Goal: Contribute content

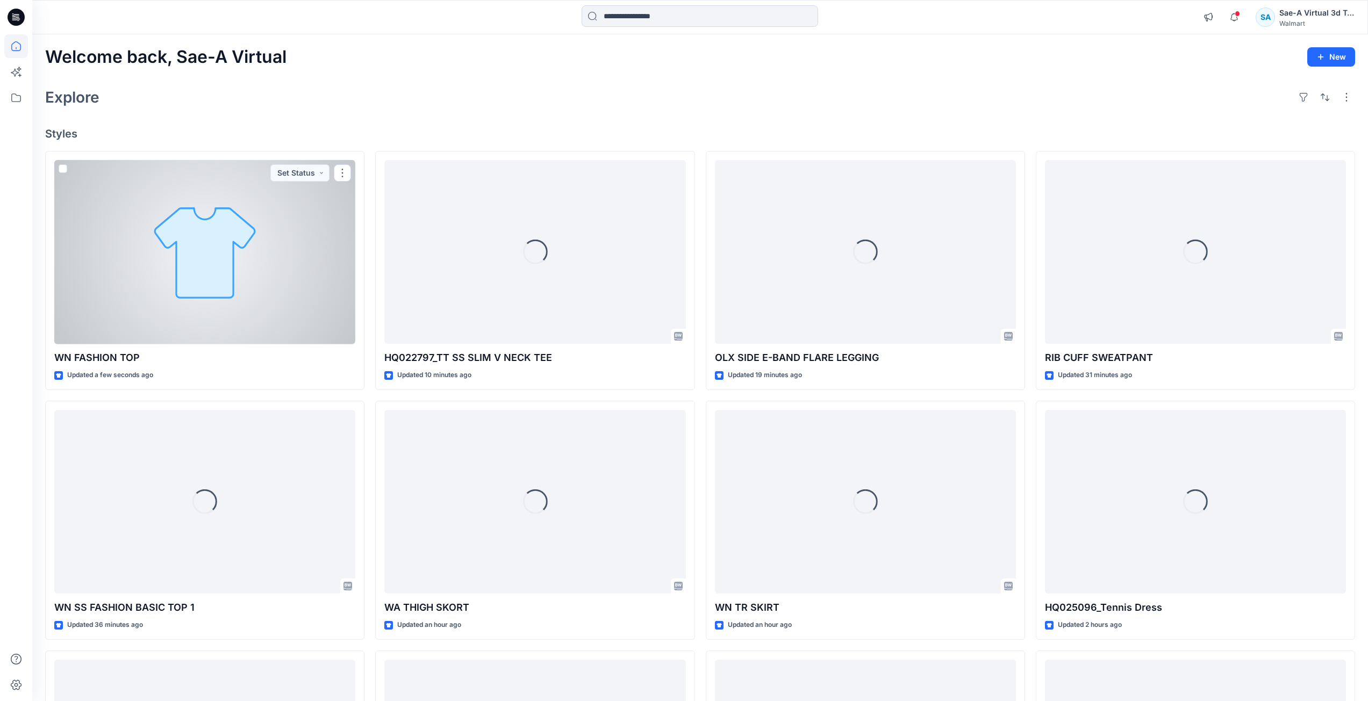
drag, startPoint x: 260, startPoint y: 313, endPoint x: 426, endPoint y: 277, distance: 170.6
click at [260, 313] on div at bounding box center [204, 252] width 301 height 184
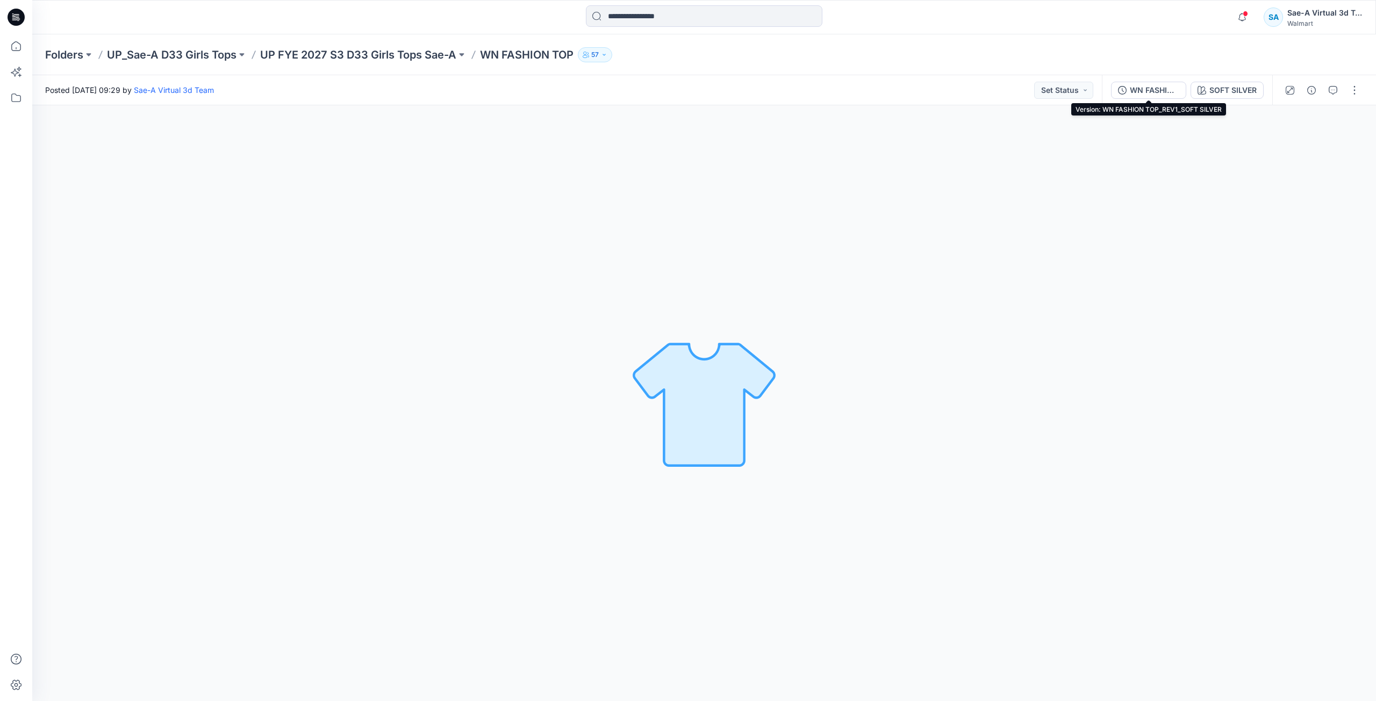
click at [1160, 89] on div "WN FASHION TOP_REV1_SOFT SILVER" at bounding box center [1154, 90] width 49 height 12
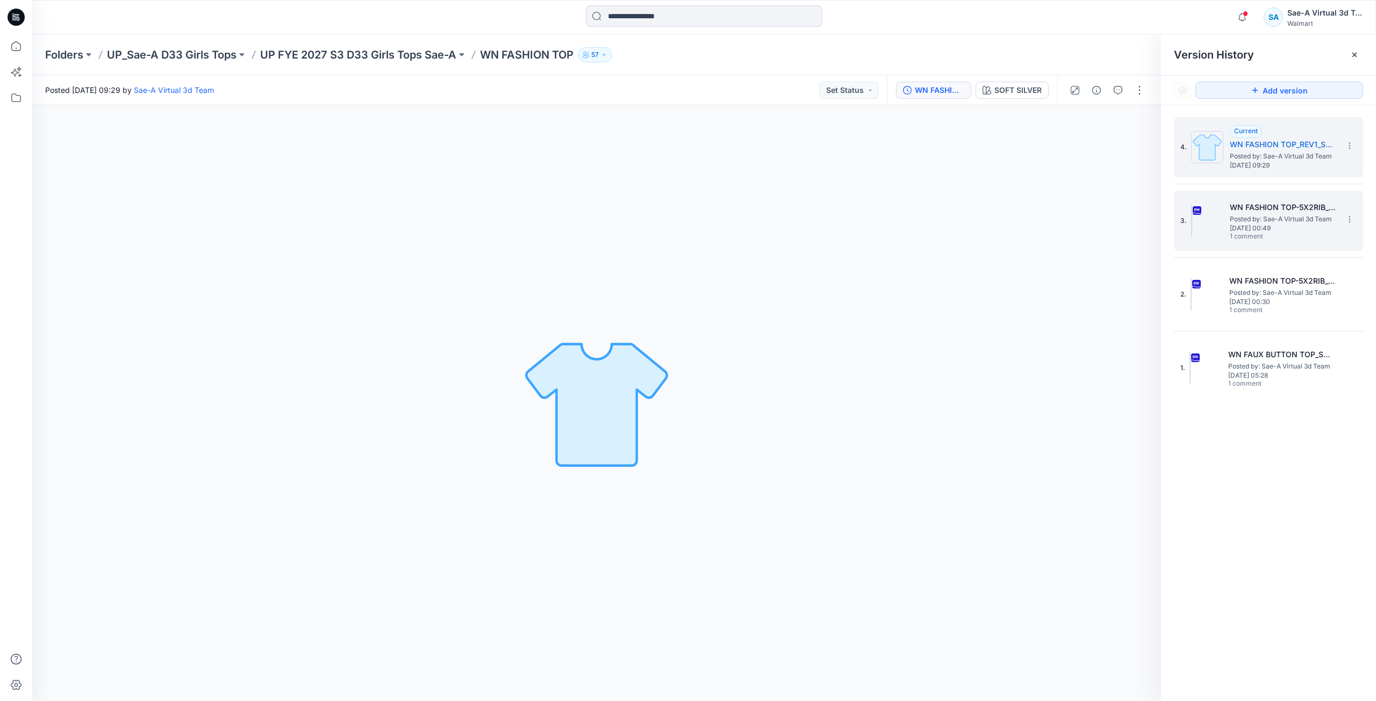
drag, startPoint x: 1295, startPoint y: 284, endPoint x: 1213, endPoint y: 213, distance: 108.5
click at [1295, 285] on h5 "WN FASHION TOP-5X2RIB_SOFT SILVER" at bounding box center [1282, 281] width 107 height 13
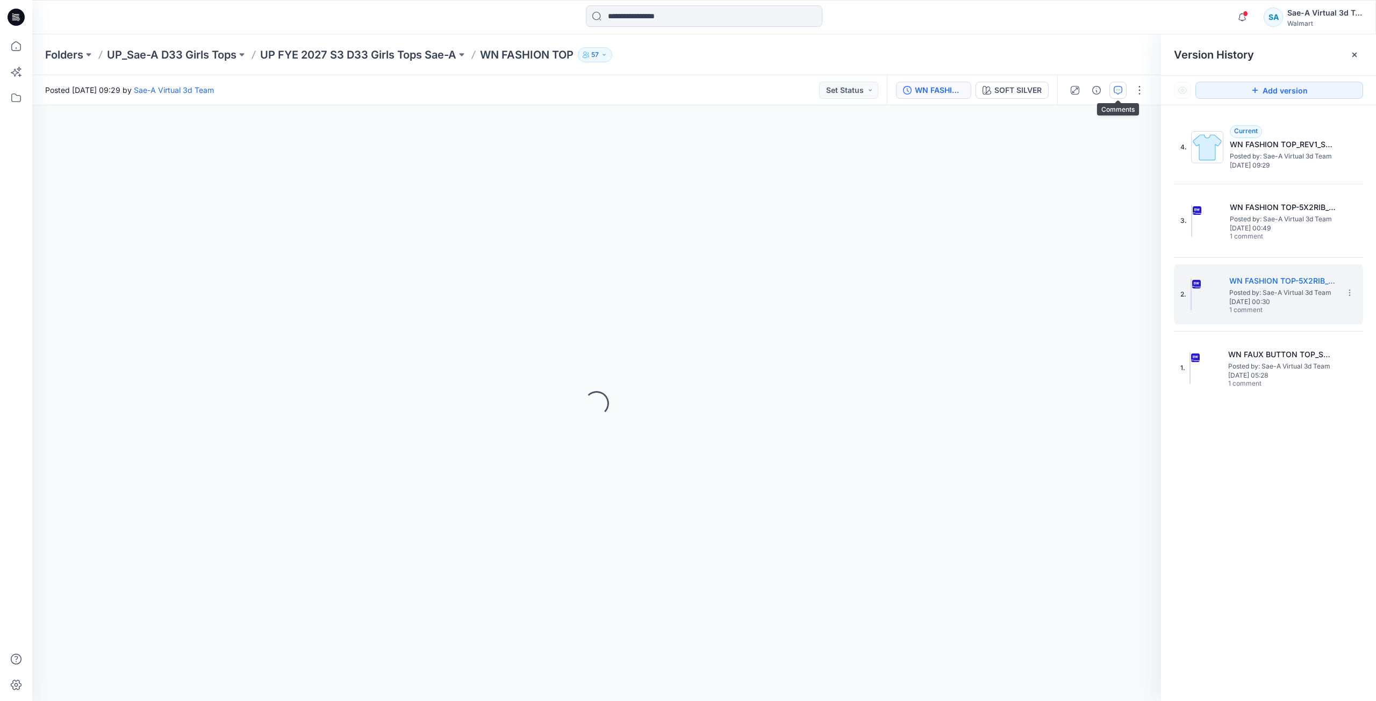
click at [1117, 92] on icon "button" at bounding box center [1117, 90] width 9 height 9
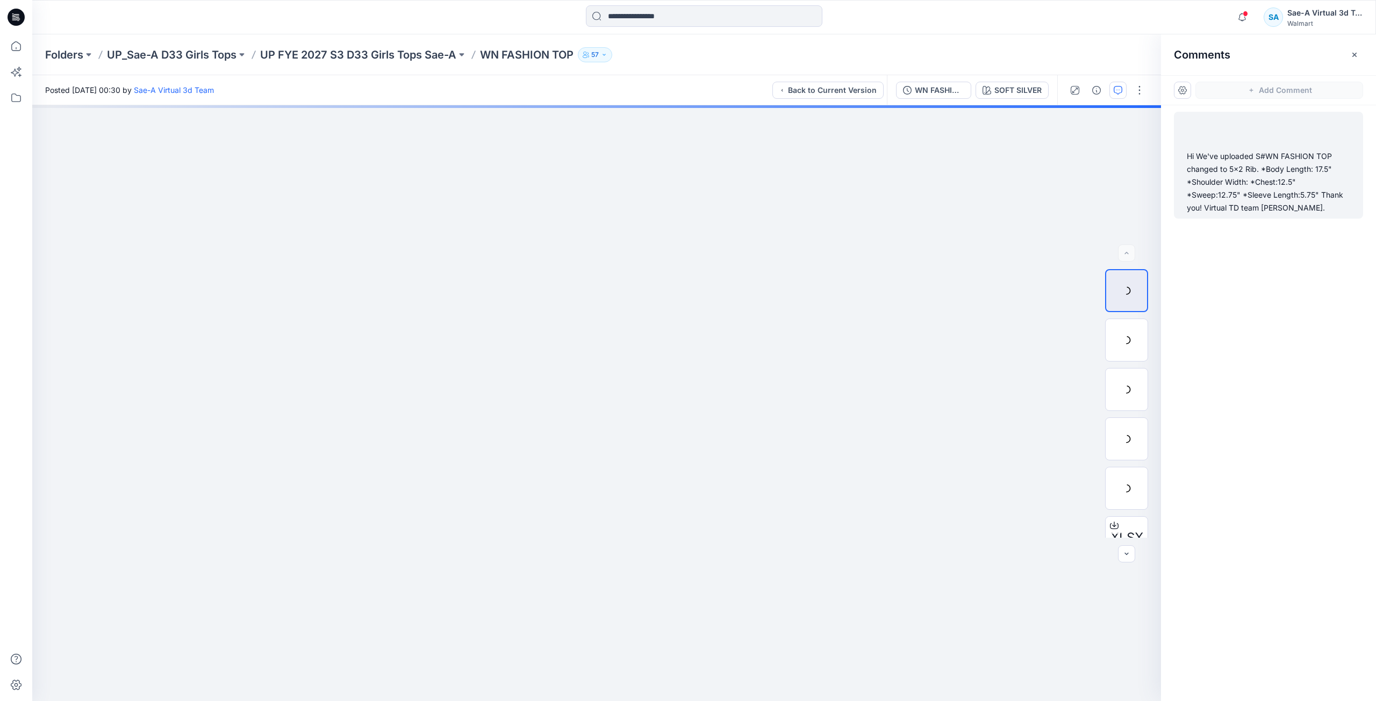
click at [1271, 172] on div "Hi We've uploaded S#WN FASHION TOP changed to 5x2 Rib. *Body Length: 17.5" *Sho…" at bounding box center [1268, 182] width 163 height 64
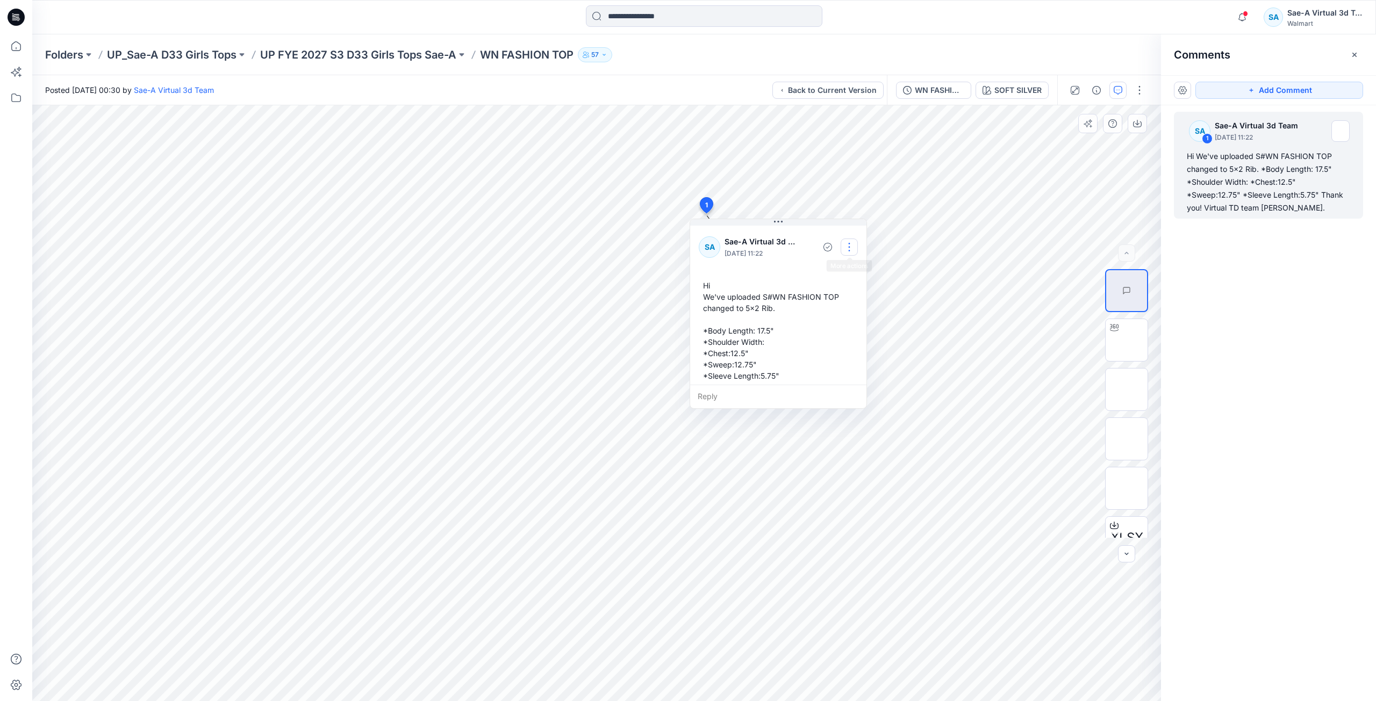
click at [850, 251] on button "button" at bounding box center [848, 247] width 17 height 17
click at [830, 269] on p "Edit comment" at bounding box center [852, 272] width 48 height 11
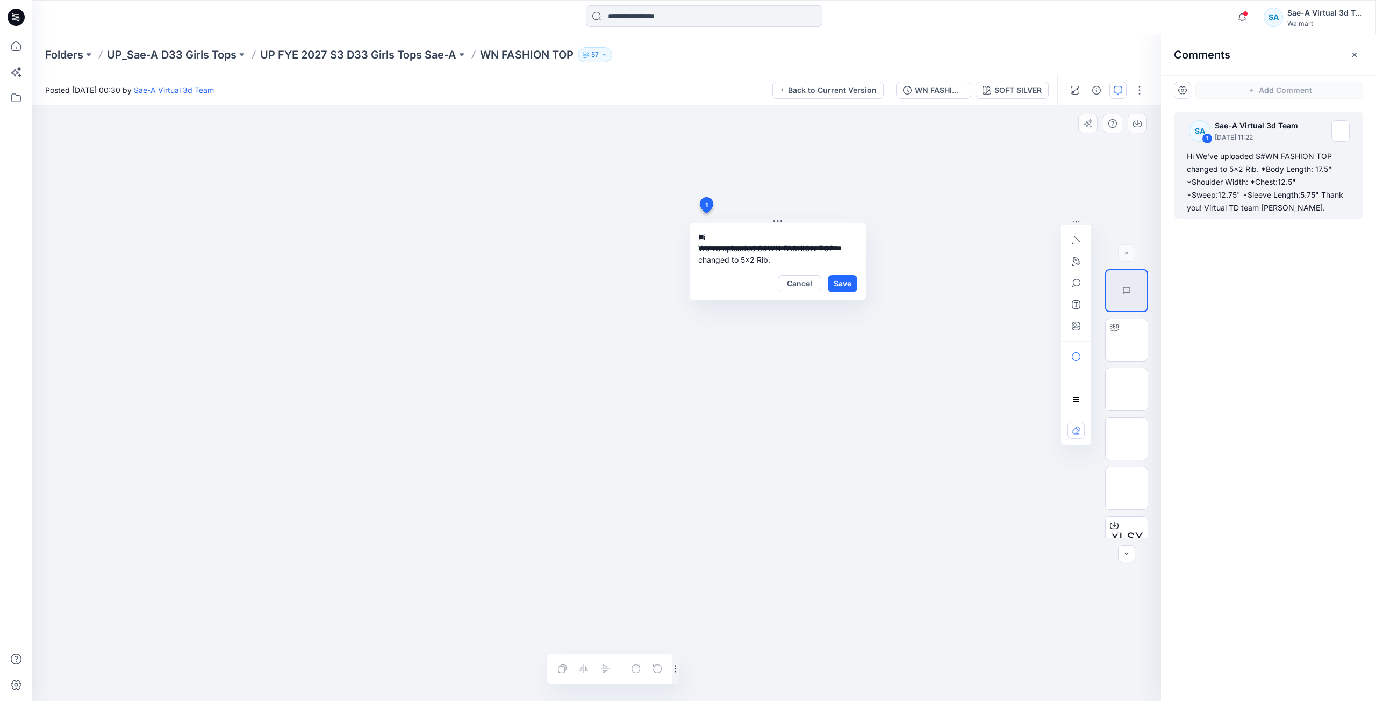
scroll to position [98, 0]
click at [807, 287] on button "Cancel" at bounding box center [800, 283] width 44 height 17
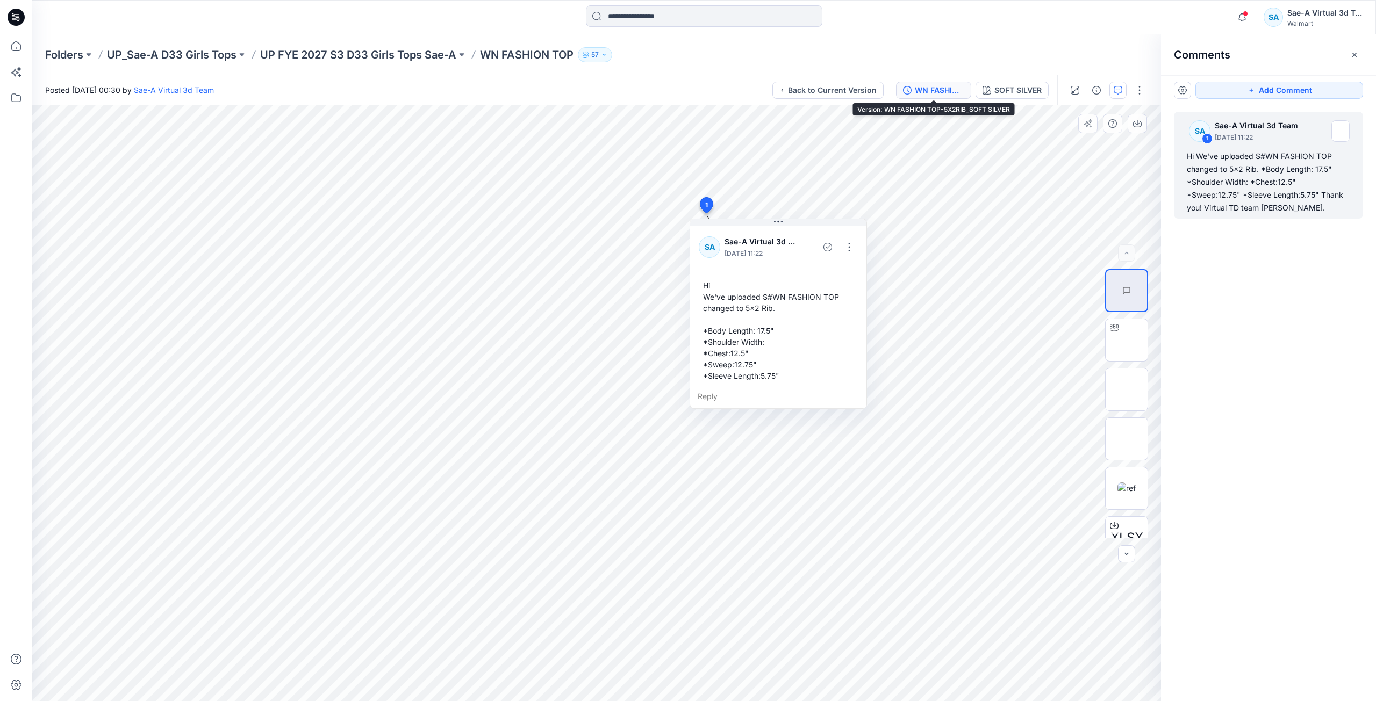
click at [928, 92] on div "WN FASHION TOP-5X2RIB_SOFT SILVER" at bounding box center [939, 90] width 49 height 12
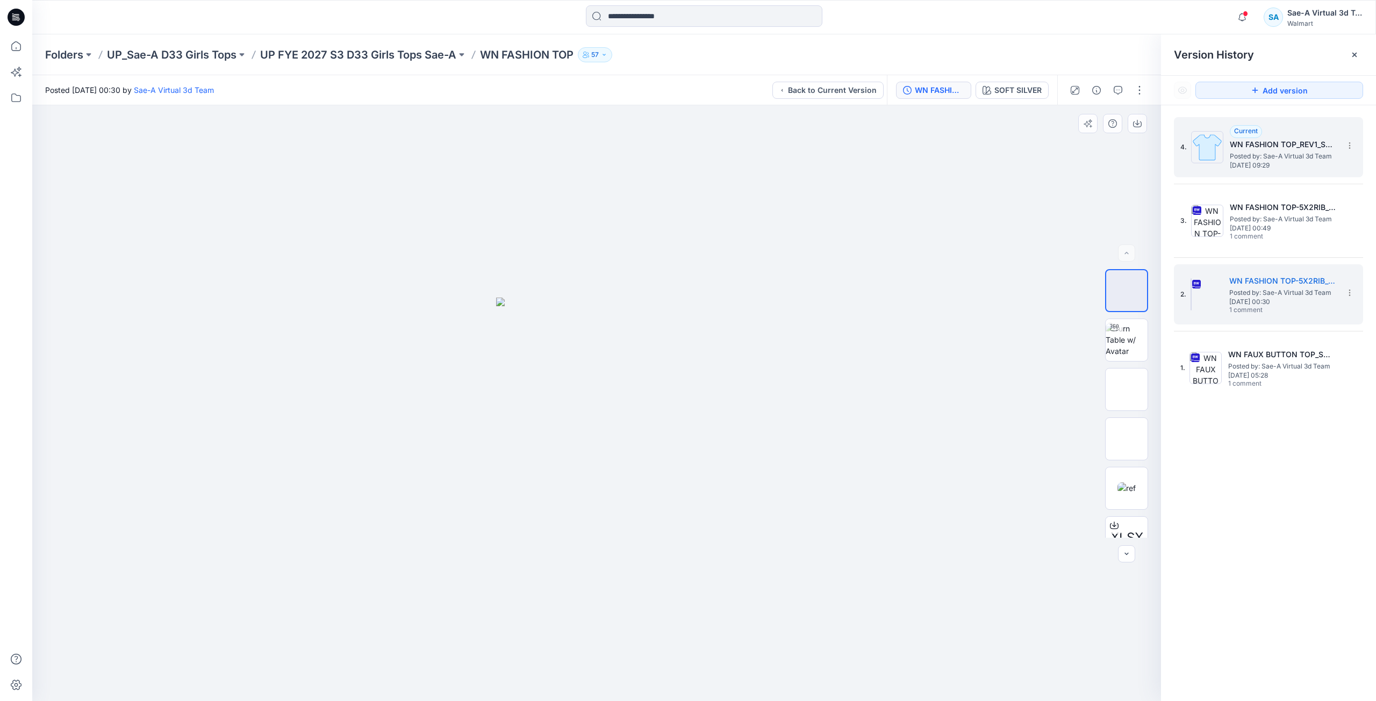
click at [1270, 154] on span "Posted by: Sae-A Virtual 3d Team" at bounding box center [1283, 156] width 107 height 11
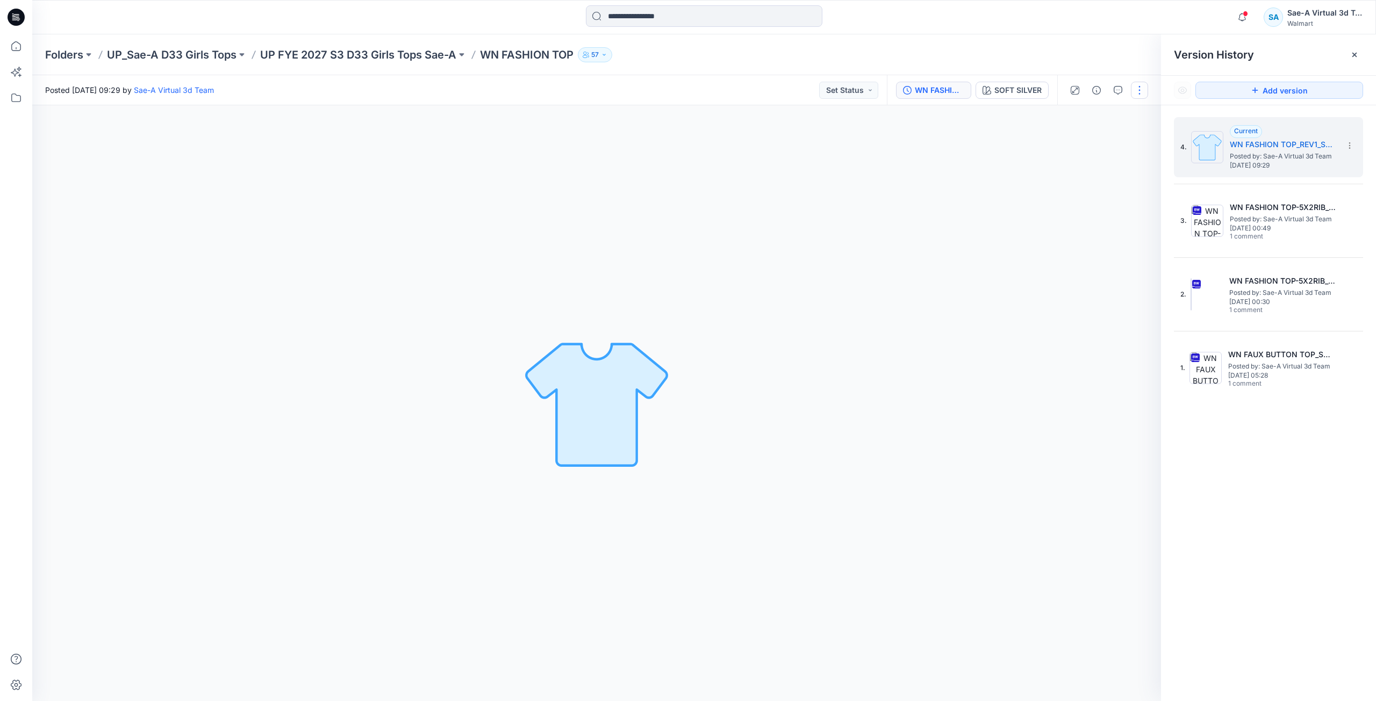
click at [1141, 90] on button "button" at bounding box center [1139, 90] width 17 height 17
click at [1099, 150] on button "Edit" at bounding box center [1094, 145] width 99 height 20
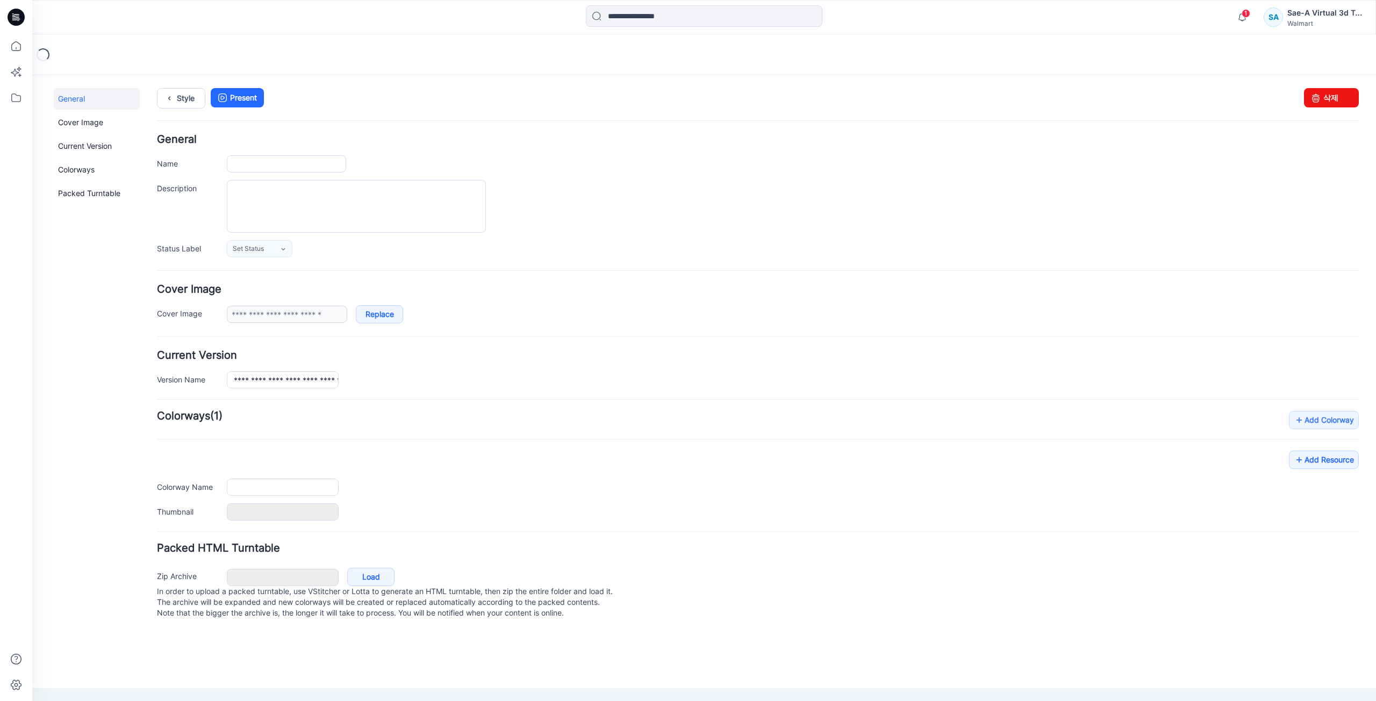
type input "**********"
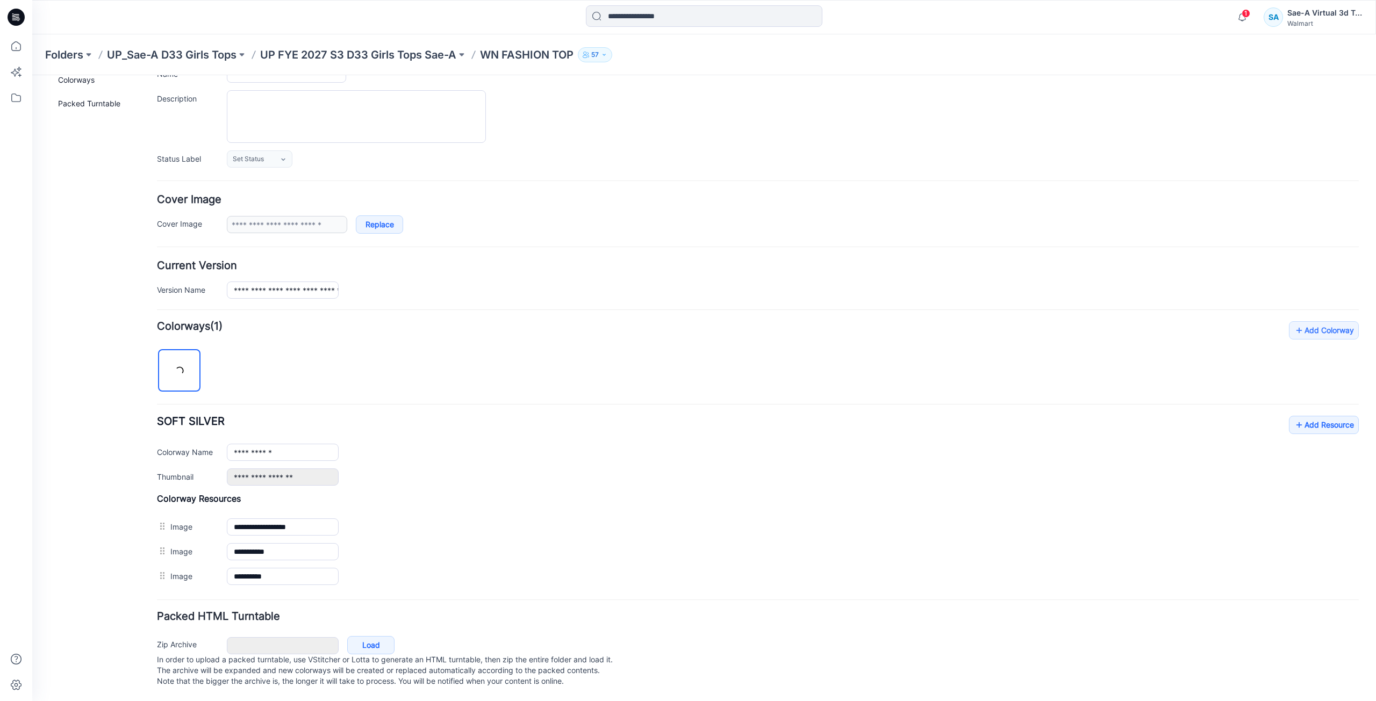
scroll to position [100, 0]
click at [1298, 419] on link "Add Resource" at bounding box center [1324, 425] width 70 height 18
click at [1304, 418] on link "Add Resource" at bounding box center [1324, 425] width 70 height 18
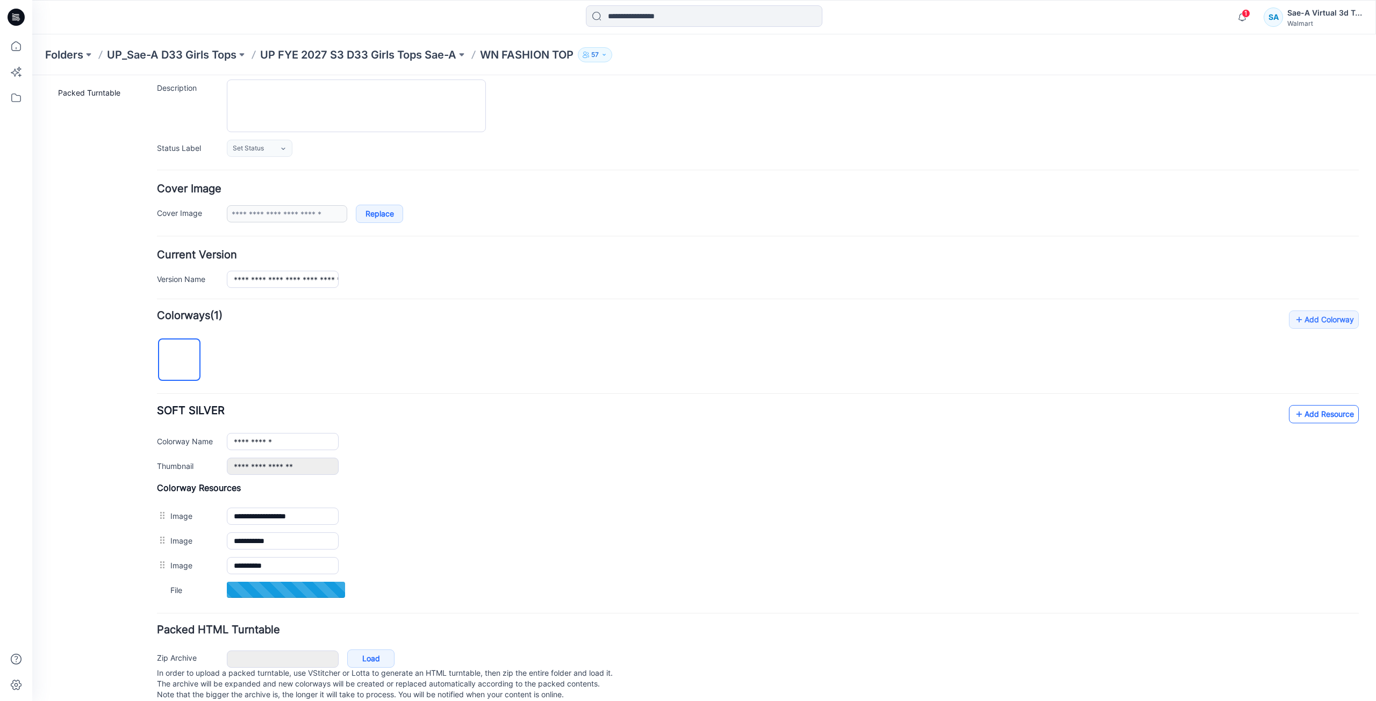
click at [1312, 416] on link "Add Resource" at bounding box center [1324, 414] width 70 height 18
click at [1305, 412] on link "Add Resource" at bounding box center [1324, 414] width 70 height 18
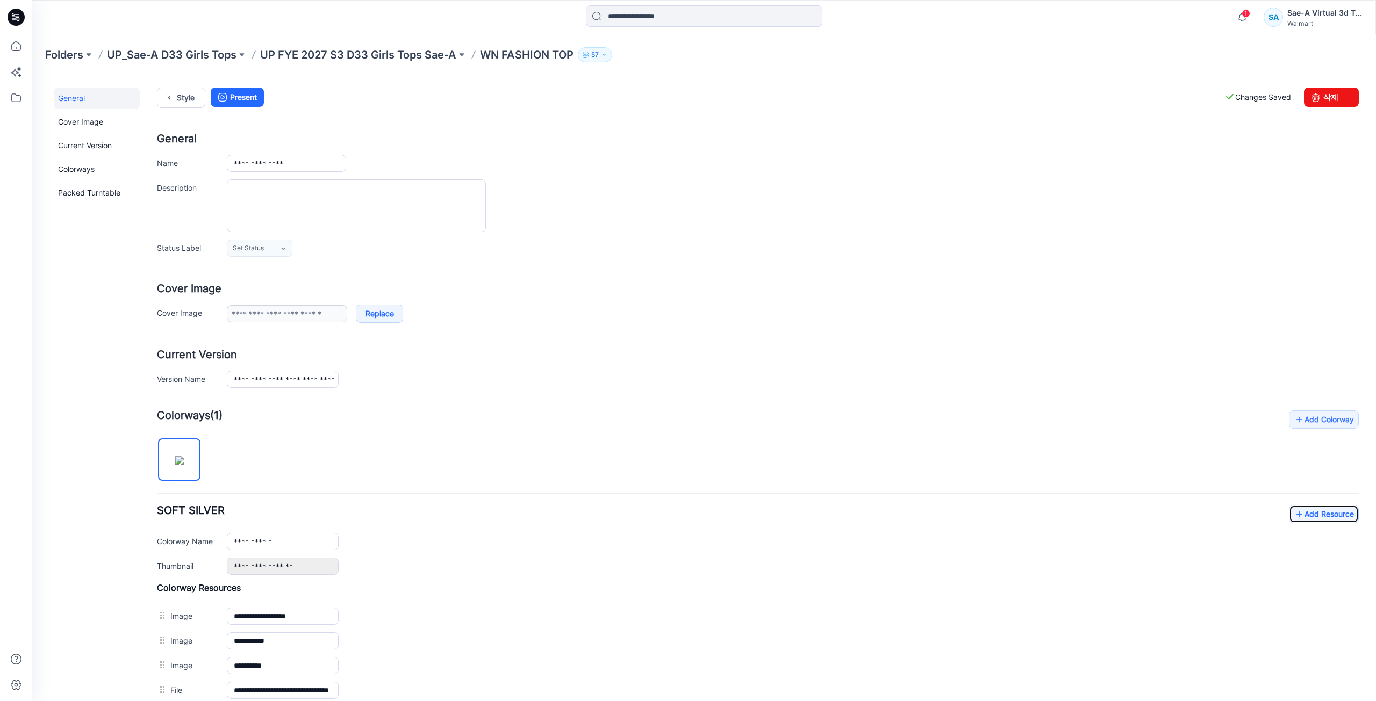
scroll to position [0, 0]
drag, startPoint x: 178, startPoint y: 102, endPoint x: 167, endPoint y: 106, distance: 12.1
click at [178, 102] on link "Style" at bounding box center [181, 98] width 48 height 20
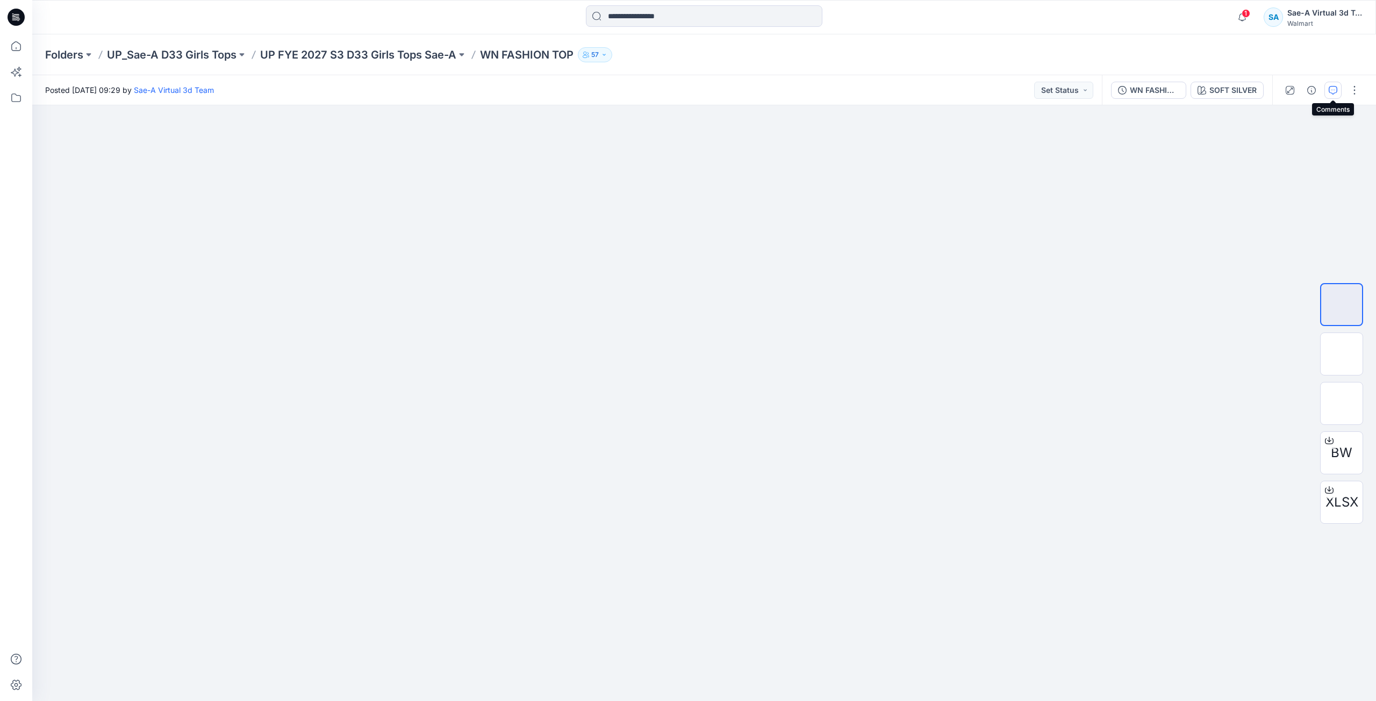
click at [1336, 90] on icon "button" at bounding box center [1332, 90] width 9 height 9
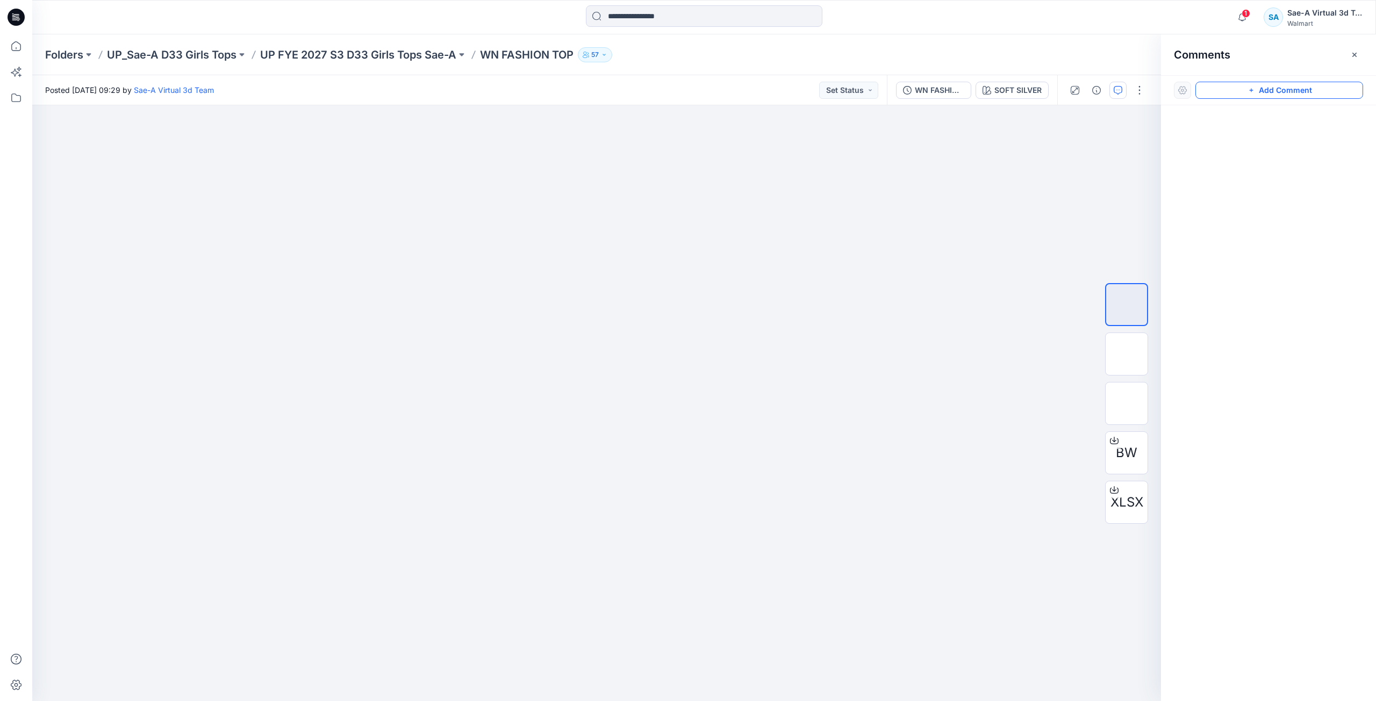
click at [1247, 84] on button "Add Comment" at bounding box center [1279, 90] width 168 height 17
click at [789, 218] on div "1 Cancel Post Layer 1" at bounding box center [596, 403] width 1129 height 596
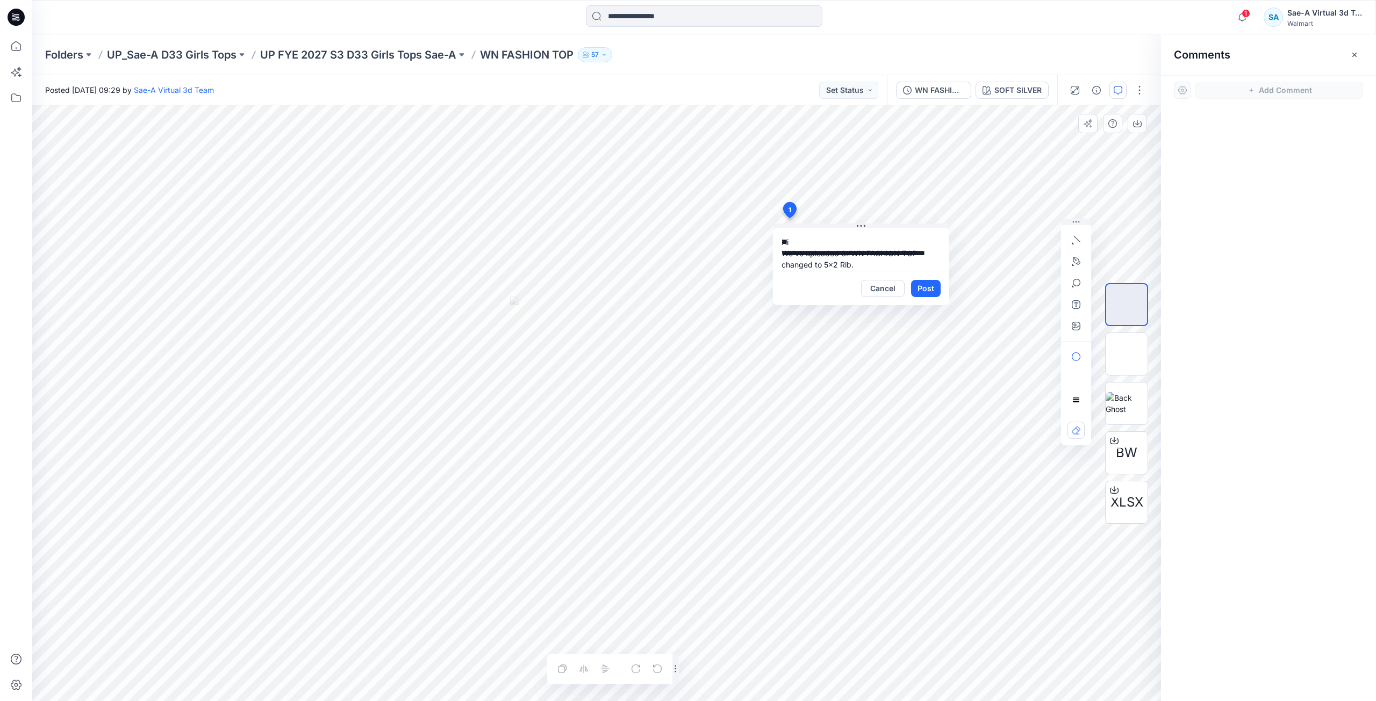
click at [854, 265] on textarea "**********" at bounding box center [861, 249] width 176 height 43
type textarea "**********"
click at [930, 291] on button "Post" at bounding box center [926, 288] width 30 height 17
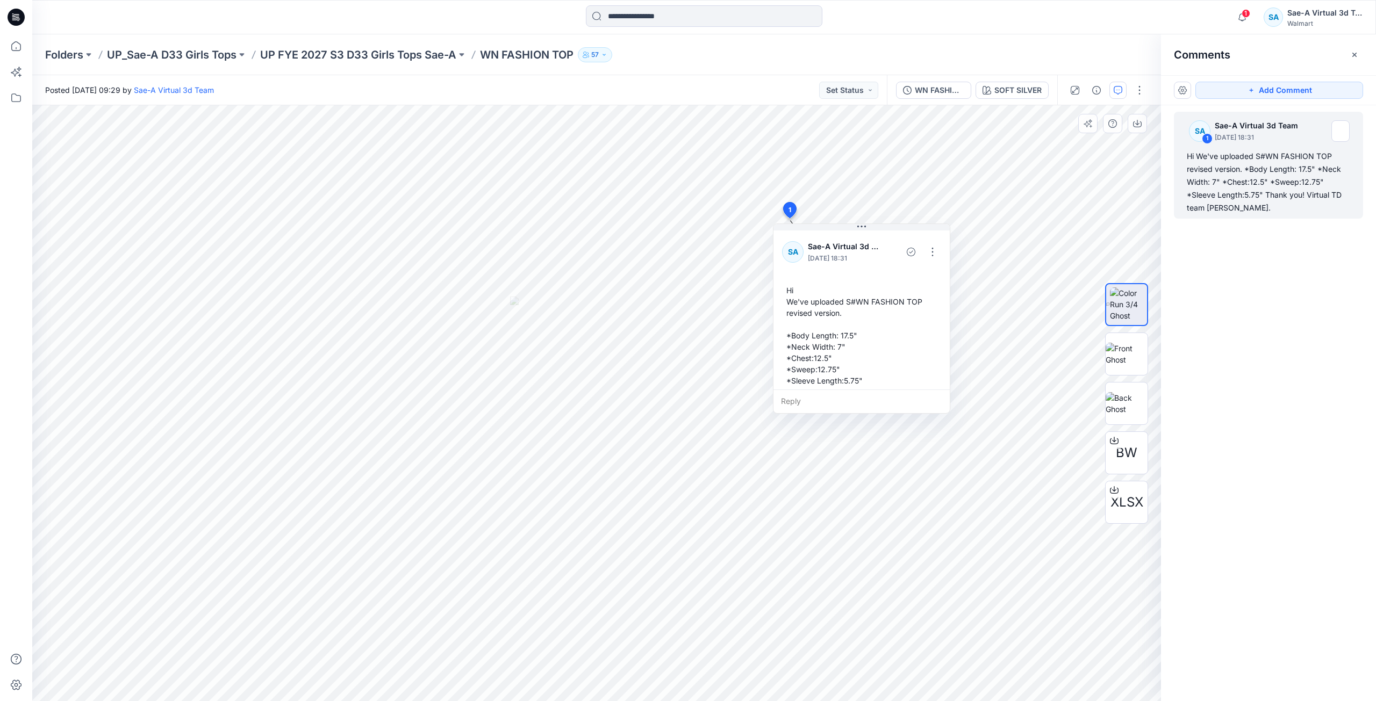
click at [862, 42] on div "Folders UP_Sae-A D33 Girls Tops UP FYE 2027 S3 D33 Girls Tops Sae-A WN FASHION …" at bounding box center [703, 54] width 1343 height 41
click at [17, 16] on icon at bounding box center [16, 17] width 17 height 17
